Goal: Information Seeking & Learning: Find specific page/section

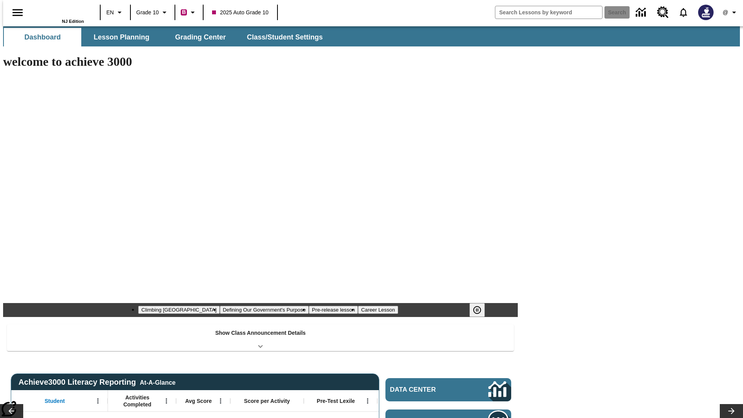
type input "-1"
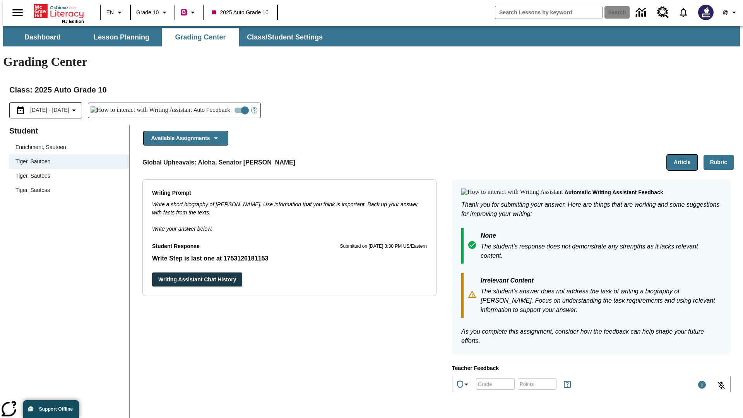
click at [686, 155] on button "Article" at bounding box center [683, 162] width 30 height 15
click at [118, 14] on icon "Language: EN, Select a language" at bounding box center [119, 12] width 9 height 9
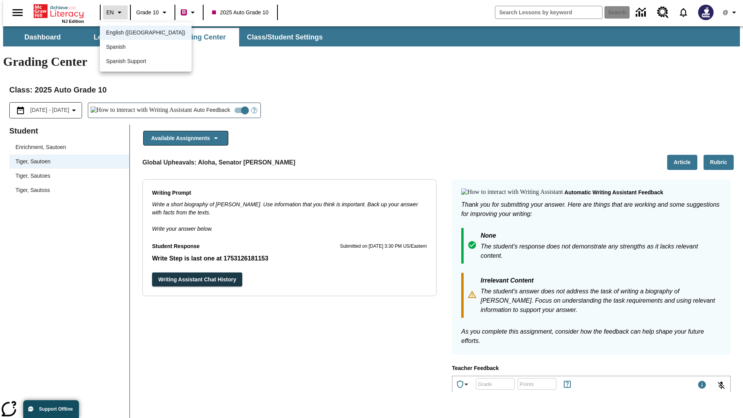
click at [118, 14] on div at bounding box center [371, 209] width 743 height 418
click at [310, 155] on div "Global Upheavals: Aloha, Senator Inouye Article Rubric" at bounding box center [439, 162] width 592 height 15
